Goal: Find specific page/section: Find specific page/section

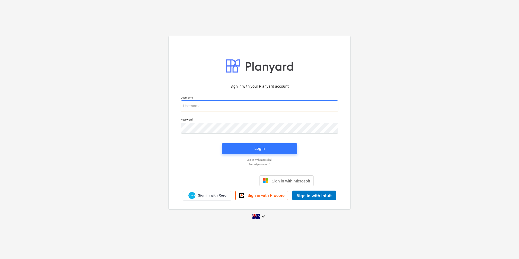
click at [214, 104] on input "email" at bounding box center [259, 105] width 157 height 11
type input "[EMAIL_ADDRESS][DOMAIN_NAME]"
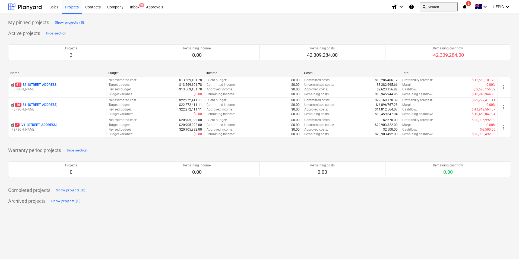
click at [427, 9] on button "search Search" at bounding box center [438, 6] width 38 height 9
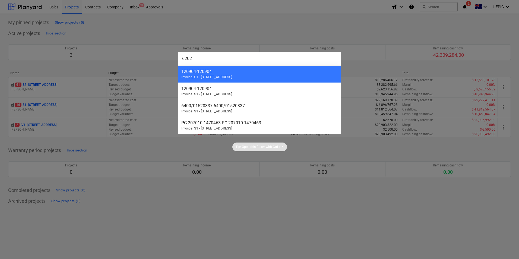
type input "62026"
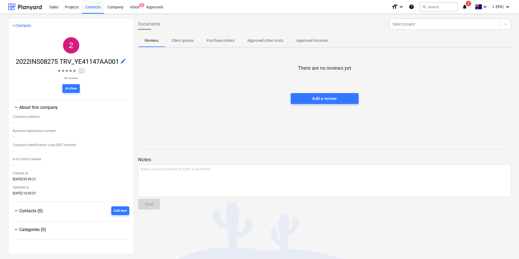
click at [168, 70] on div "There are no reviews yet Add a review" at bounding box center [324, 92] width 372 height 81
click at [218, 121] on div "There are no reviews yet Add a review" at bounding box center [324, 92] width 372 height 81
click at [210, 65] on div "There are no reviews yet Add a review" at bounding box center [324, 92] width 372 height 81
click at [136, 5] on div "Inbox 9+" at bounding box center [135, 7] width 16 height 14
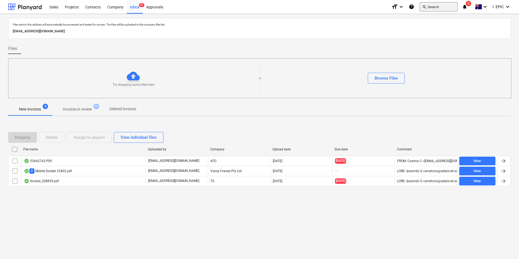
click at [428, 8] on button "search Search" at bounding box center [438, 6] width 38 height 9
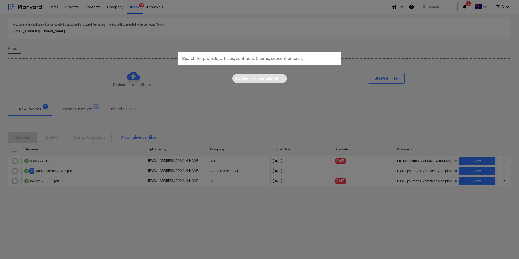
click at [289, 60] on input "text" at bounding box center [259, 59] width 163 height 14
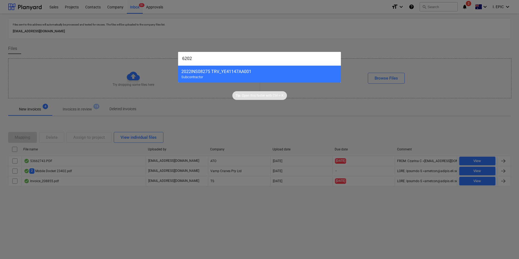
type input "62026"
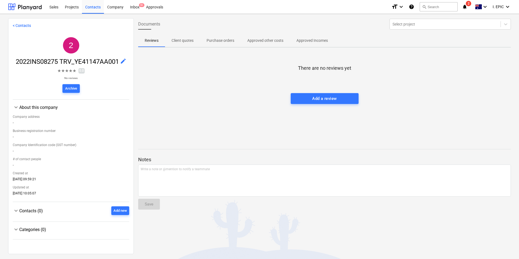
click at [228, 56] on div "There are no reviews yet Add a review" at bounding box center [324, 92] width 372 height 81
click at [133, 7] on div "Inbox 9+" at bounding box center [135, 7] width 16 height 14
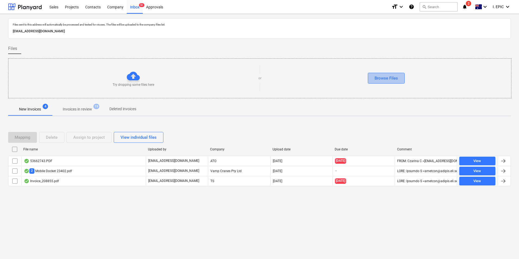
click at [394, 77] on div "Browse Files" at bounding box center [385, 78] width 23 height 7
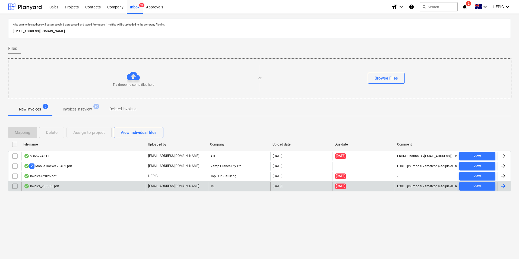
click at [126, 186] on div "Invoice_208855.pdf" at bounding box center [83, 186] width 124 height 9
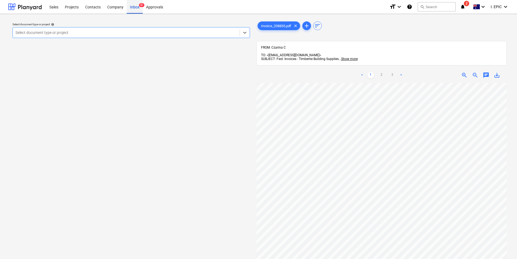
click at [134, 9] on div "Inbox 9+" at bounding box center [135, 7] width 16 height 14
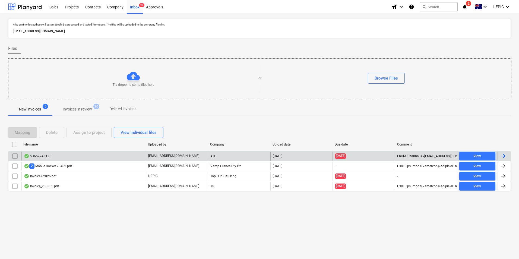
click at [113, 159] on div "53662743.PDF" at bounding box center [83, 156] width 124 height 9
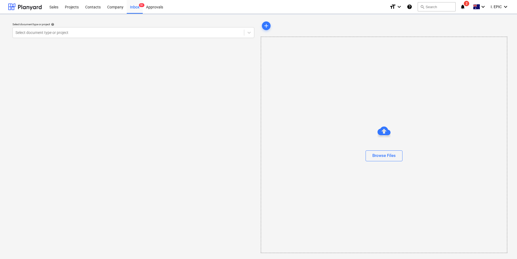
click at [113, 159] on div "Select document type or project help Select document type or project" at bounding box center [133, 136] width 250 height 237
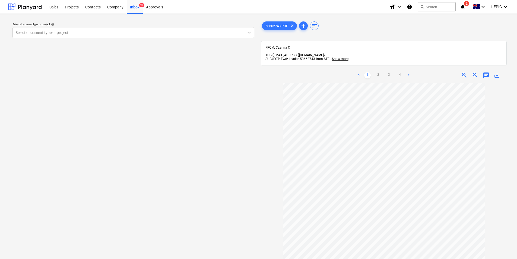
scroll to position [43, 0]
click at [132, 8] on div "Inbox 9+" at bounding box center [135, 7] width 16 height 14
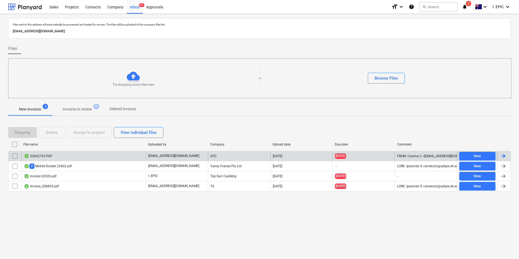
click at [249, 154] on div "ATO" at bounding box center [239, 156] width 62 height 9
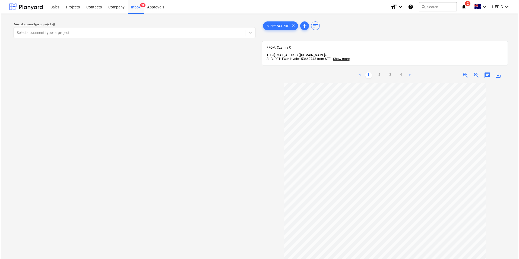
scroll to position [43, 0]
click at [133, 7] on div "Inbox 9+" at bounding box center [135, 7] width 16 height 14
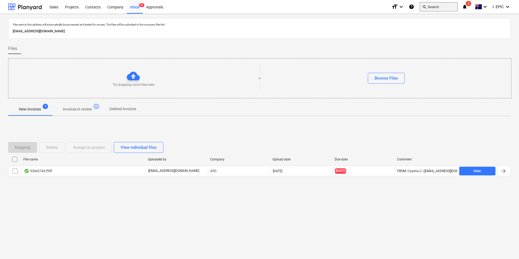
click at [429, 7] on button "search Search" at bounding box center [438, 6] width 38 height 9
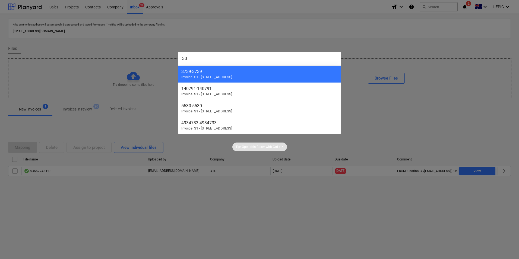
type input "3"
click at [300, 28] on div at bounding box center [259, 129] width 519 height 259
